Goal: Navigation & Orientation: Find specific page/section

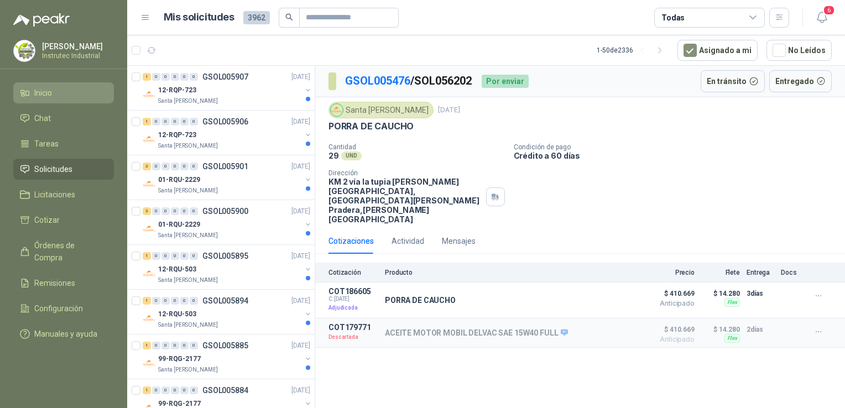
click at [49, 94] on span "Inicio" at bounding box center [43, 93] width 18 height 12
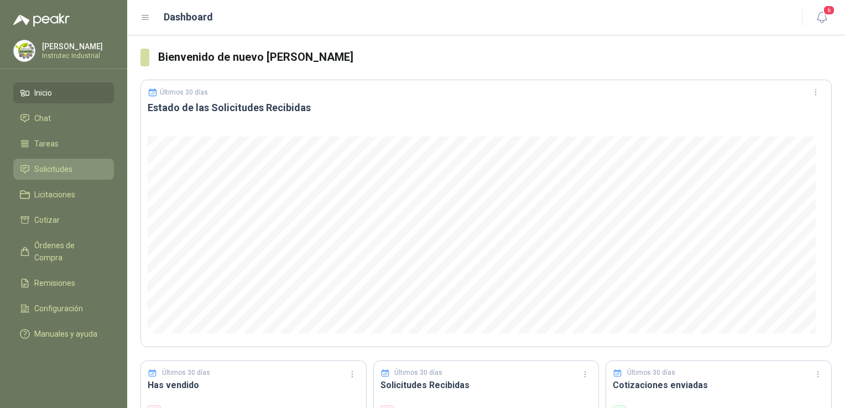
click at [40, 169] on span "Solicitudes" at bounding box center [53, 169] width 38 height 12
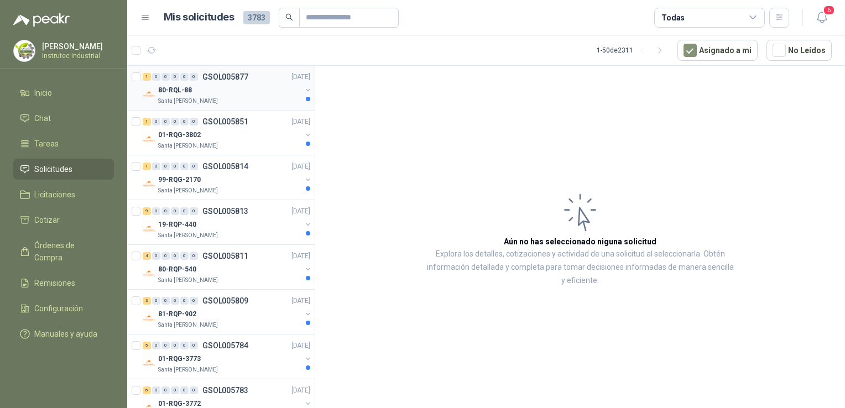
click at [258, 95] on div "80-RQL-88" at bounding box center [229, 90] width 143 height 13
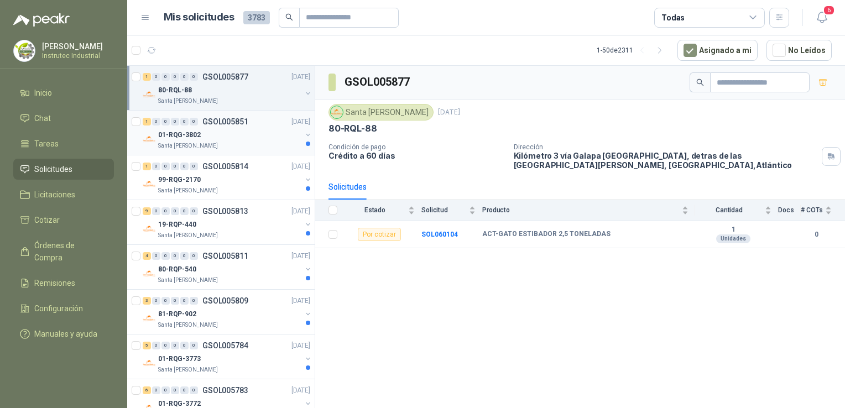
click at [240, 143] on div "Santa [PERSON_NAME]" at bounding box center [229, 146] width 143 height 9
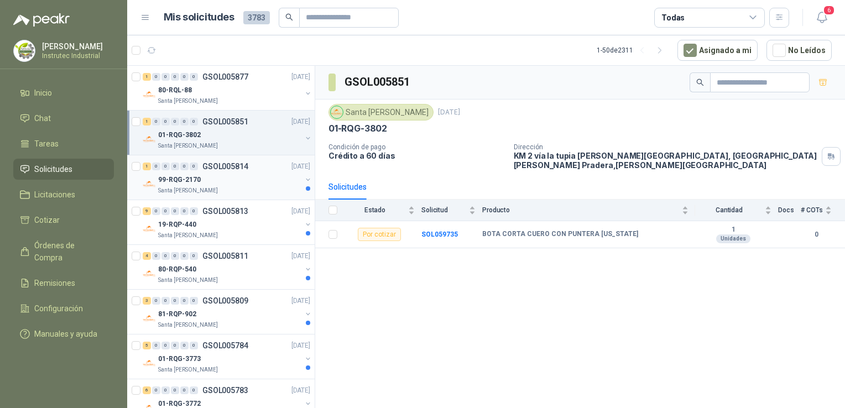
click at [247, 187] on div "Santa [PERSON_NAME]" at bounding box center [229, 190] width 143 height 9
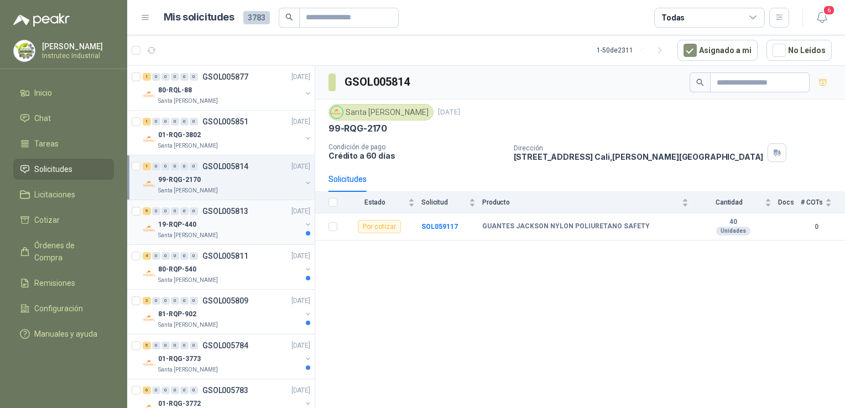
click at [259, 230] on div "19-RQP-440" at bounding box center [229, 224] width 143 height 13
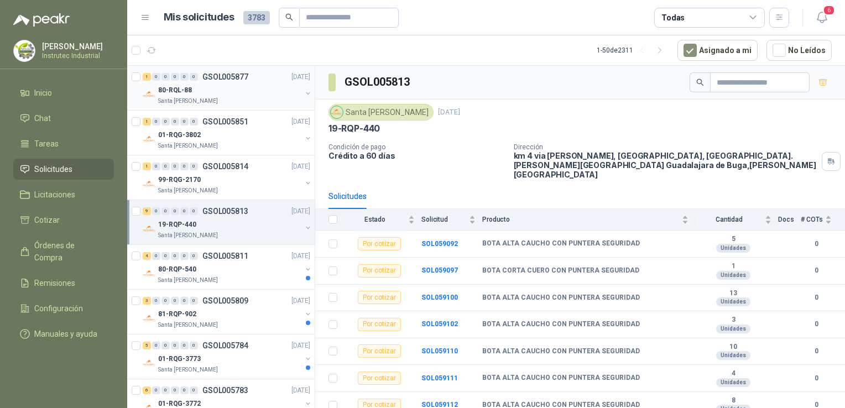
click at [207, 93] on div "80-RQL-88" at bounding box center [229, 90] width 143 height 13
